Goal: Obtain resource: Download file/media

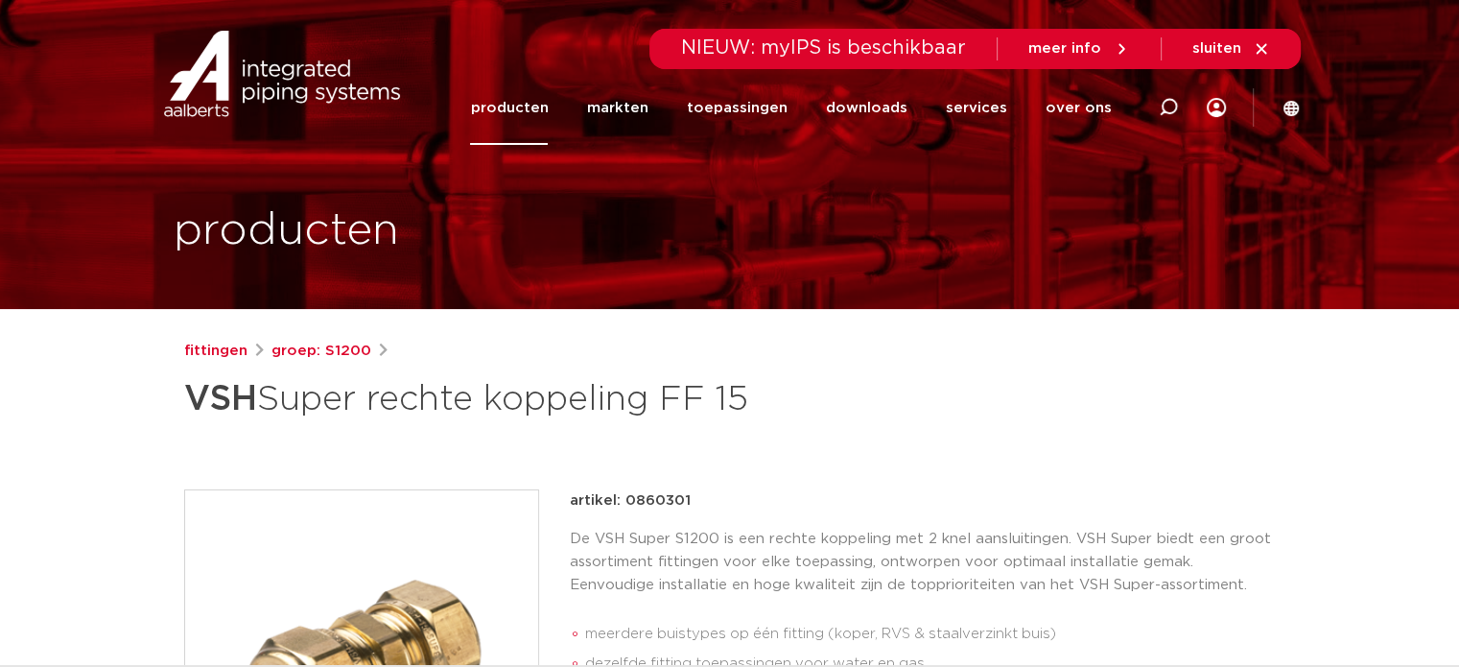
click at [537, 106] on link "producten" at bounding box center [509, 108] width 78 height 74
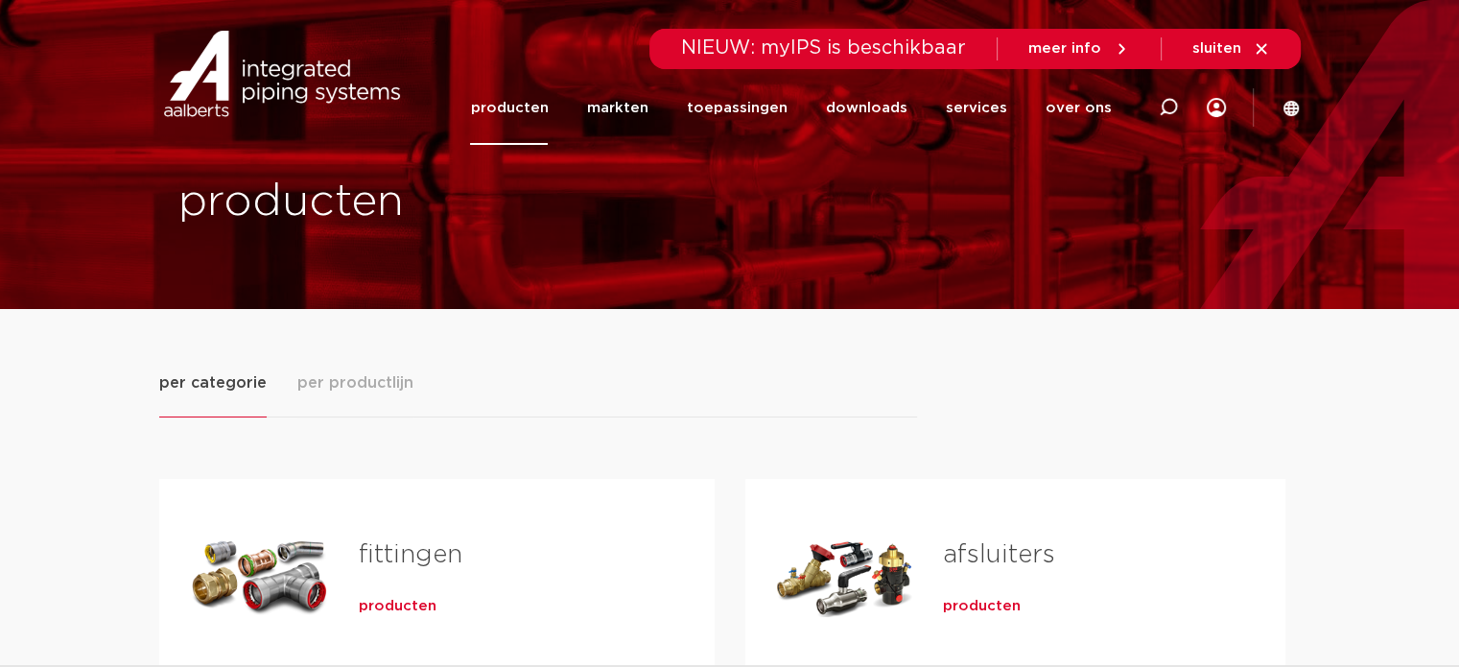
click at [387, 605] on span "producten" at bounding box center [398, 606] width 78 height 19
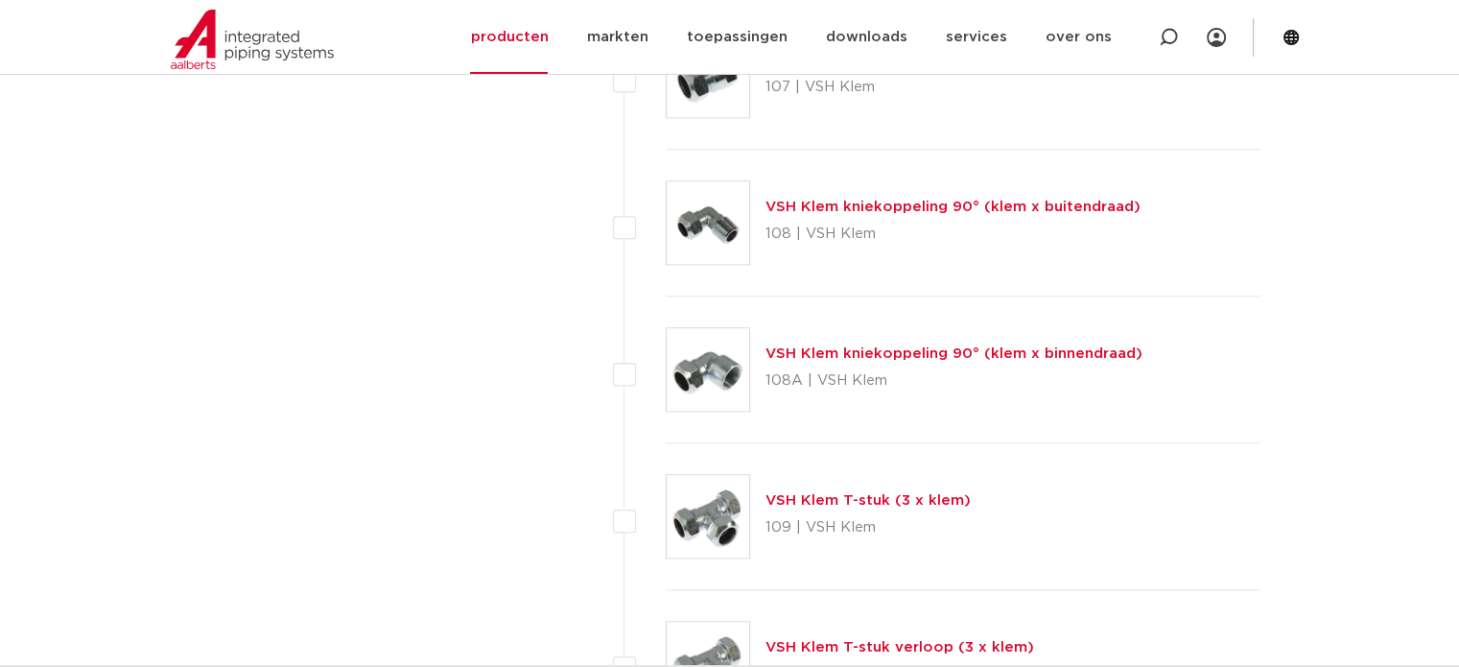
scroll to position [1893, 0]
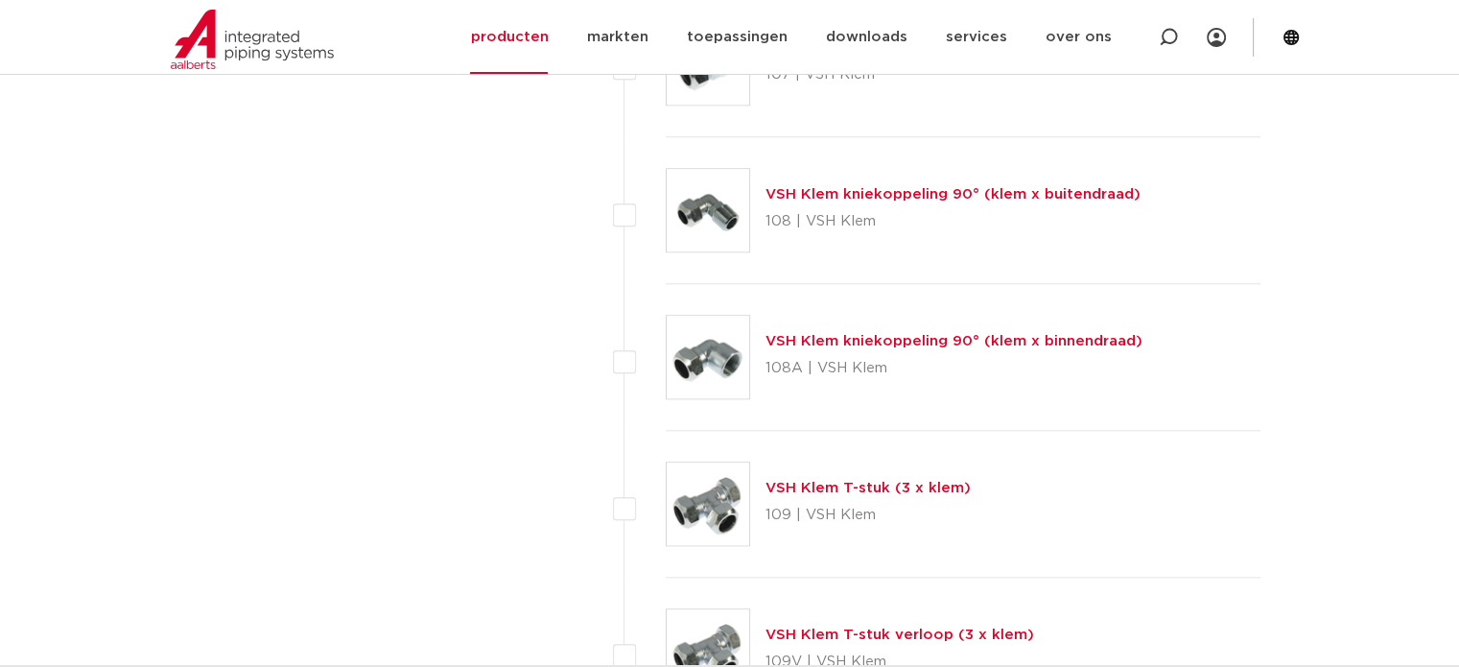
click at [696, 356] on img at bounding box center [708, 357] width 83 height 83
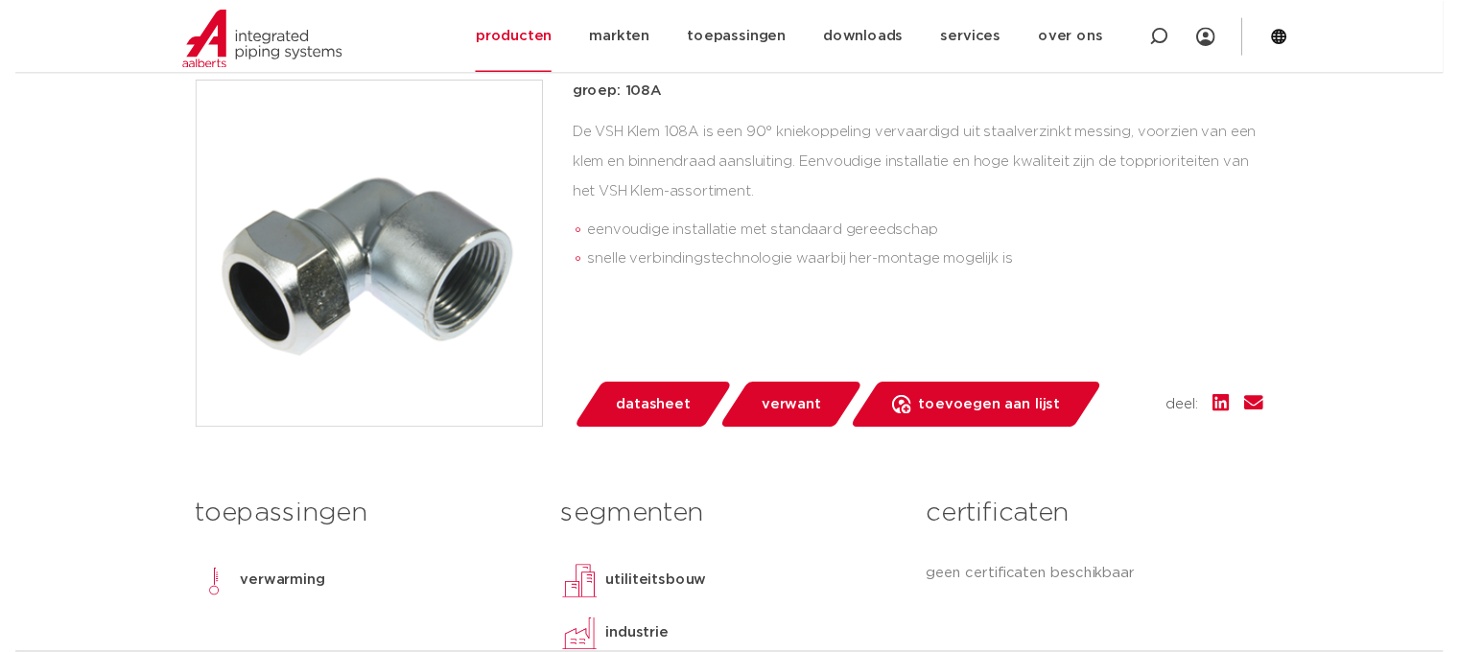
scroll to position [427, 0]
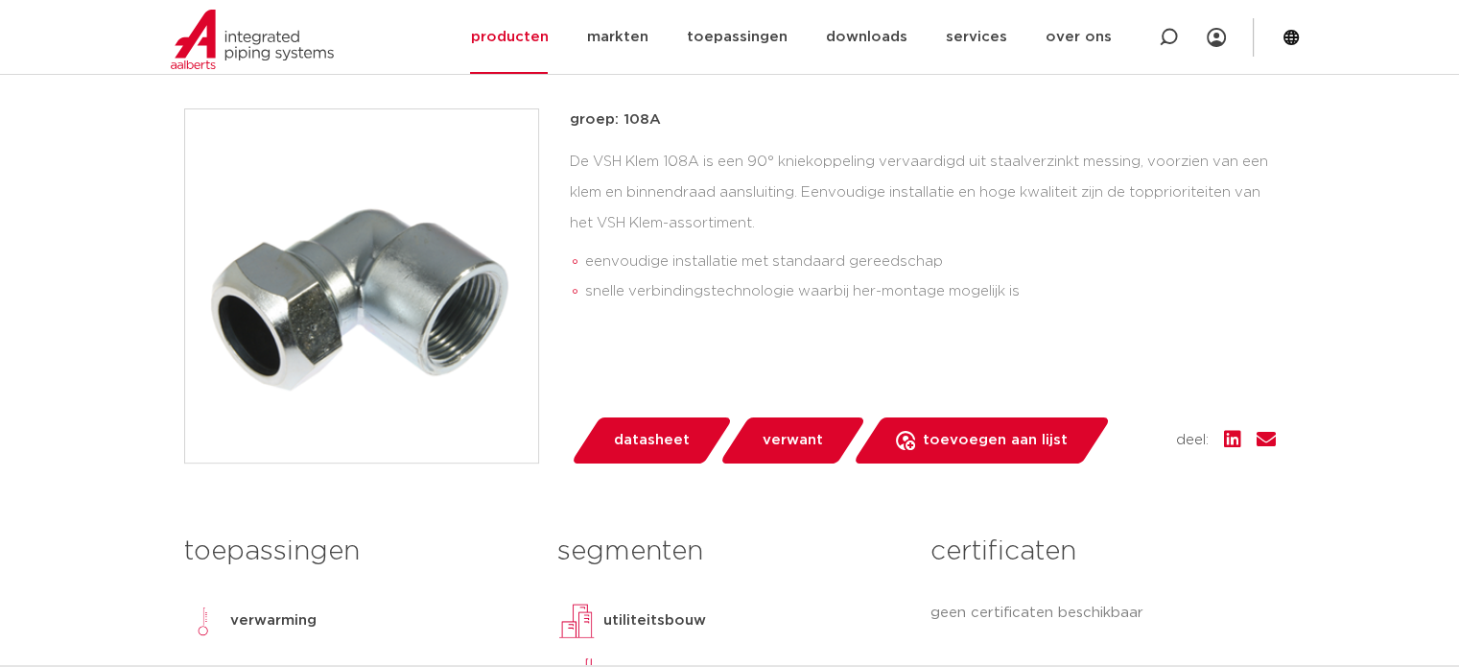
click at [663, 437] on span "datasheet" at bounding box center [652, 440] width 76 height 31
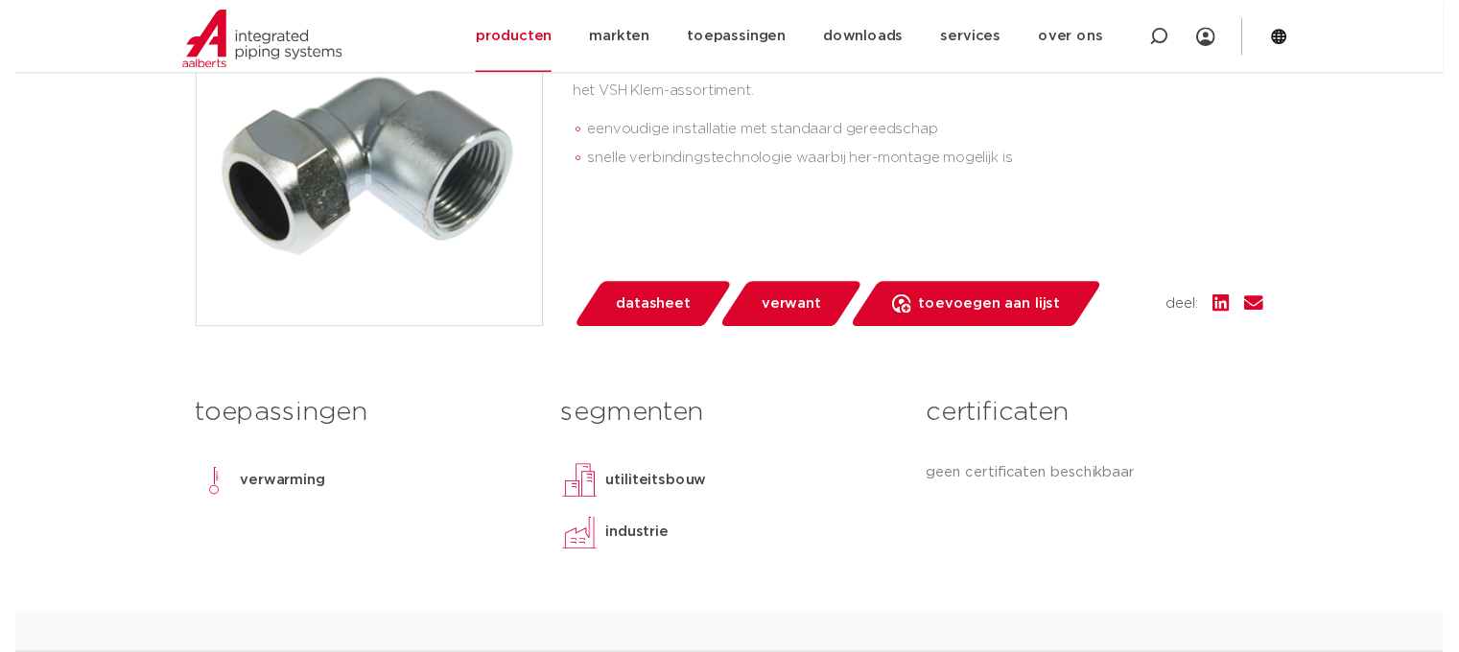
scroll to position [515, 0]
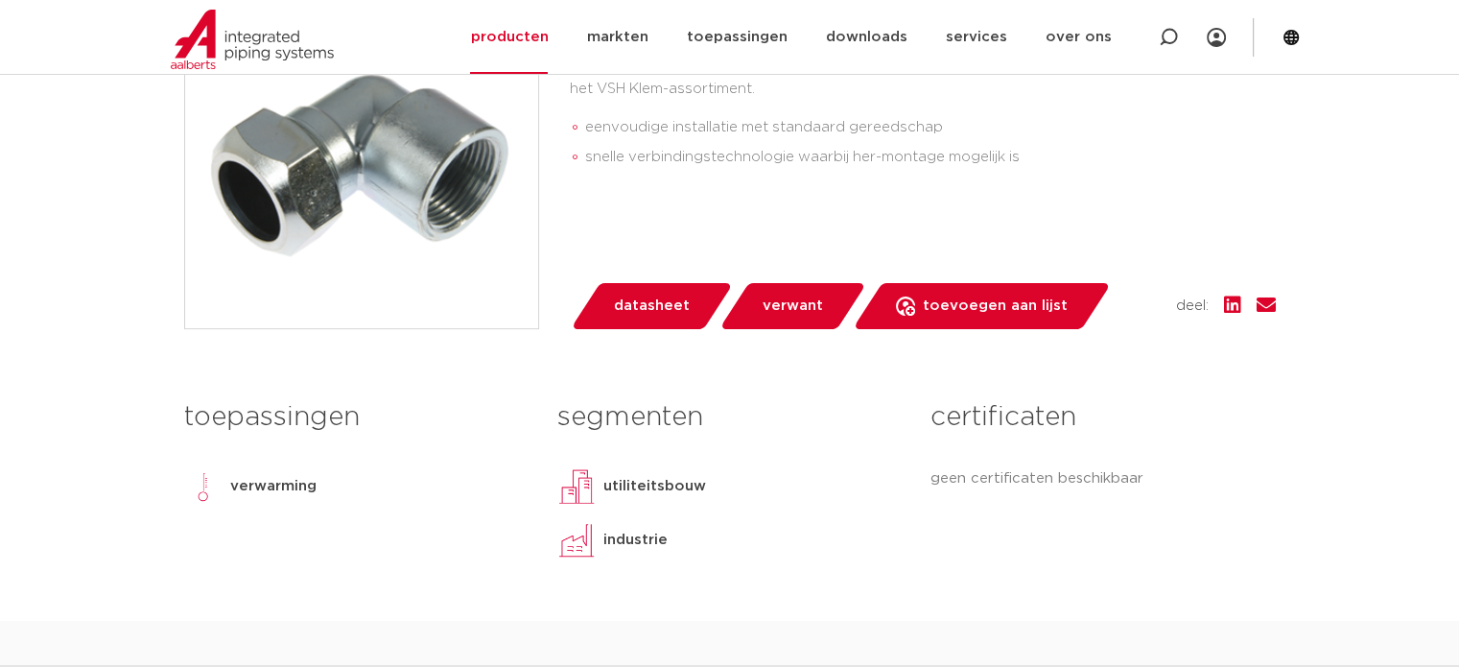
click at [637, 304] on span "datasheet" at bounding box center [652, 306] width 76 height 31
